Goal: Task Accomplishment & Management: Manage account settings

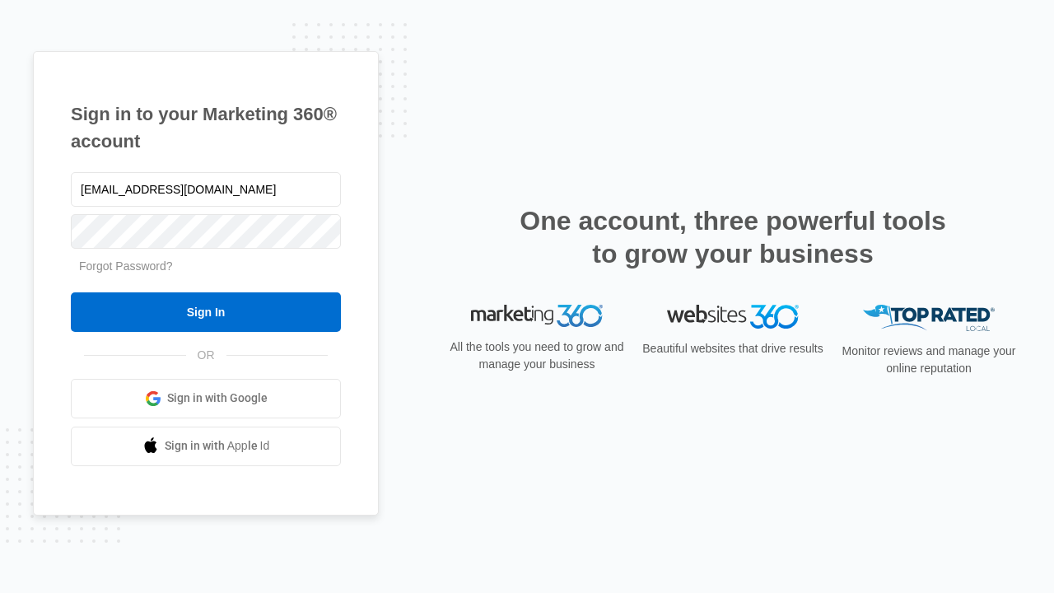
type input "[EMAIL_ADDRESS][DOMAIN_NAME]"
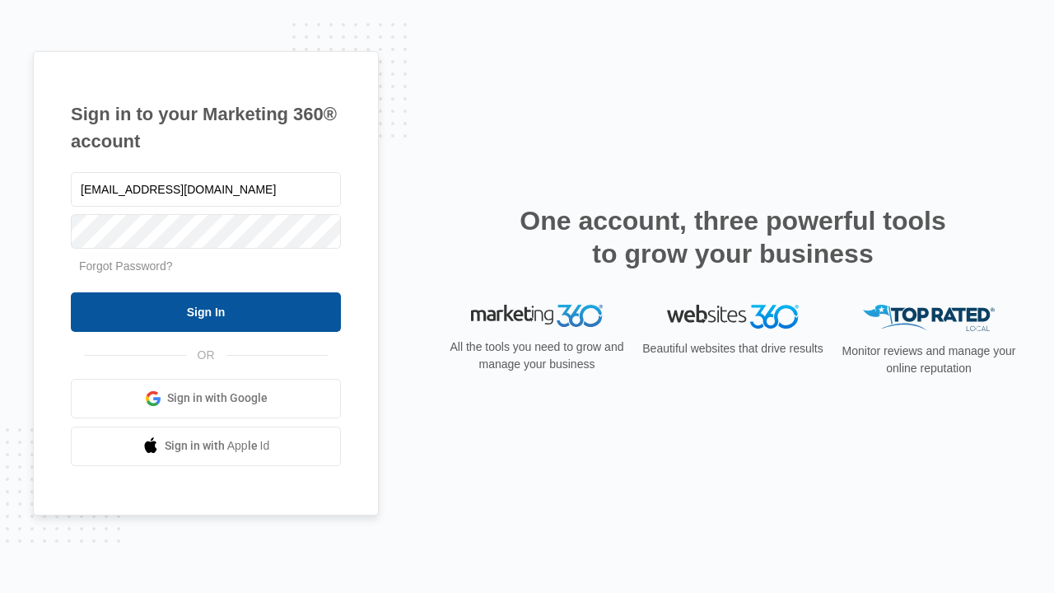
click at [206, 311] on input "Sign In" at bounding box center [206, 312] width 270 height 40
